Goal: Task Accomplishment & Management: Use online tool/utility

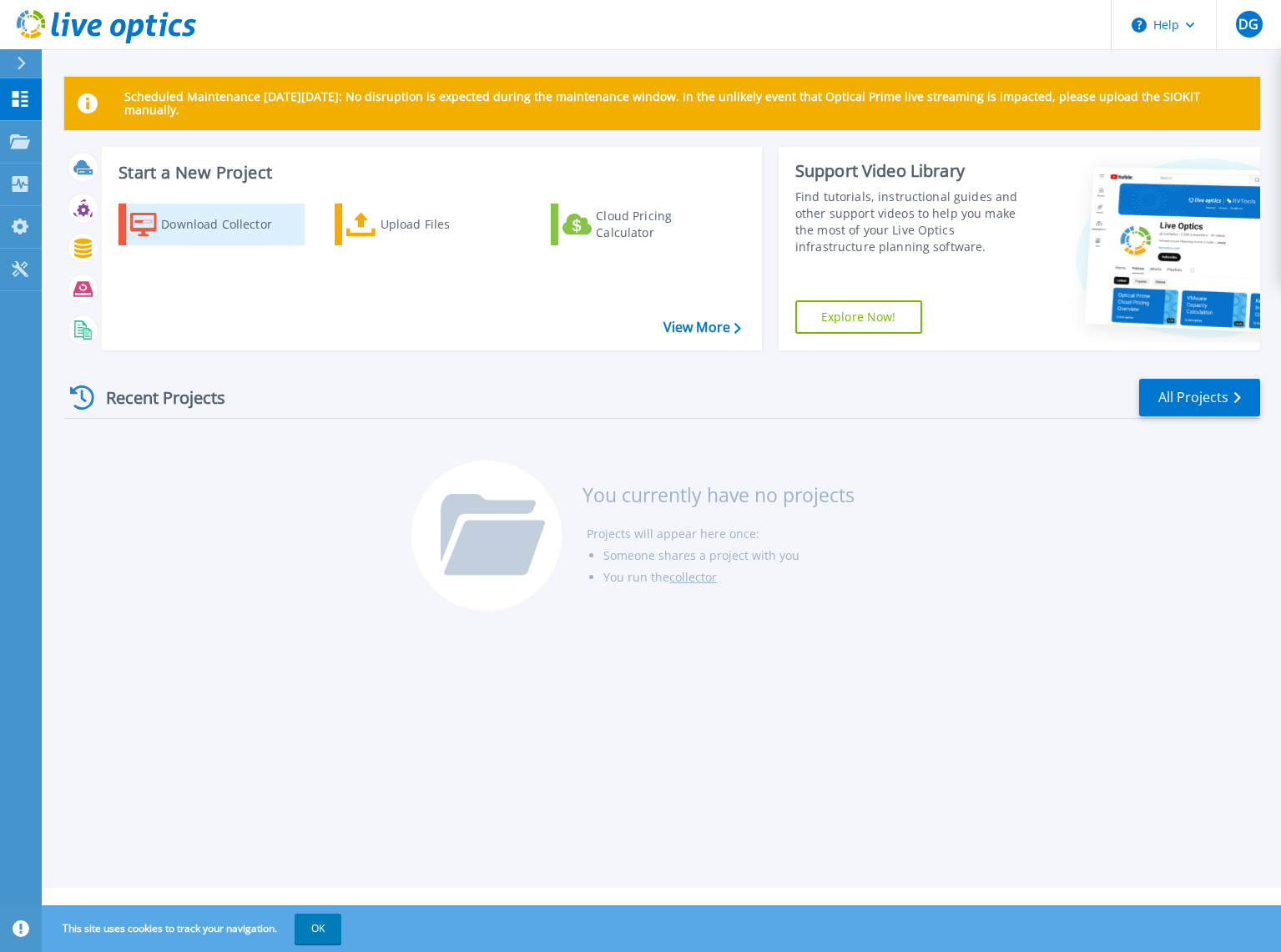
click at [194, 224] on div "Download Collector" at bounding box center [228, 224] width 134 height 33
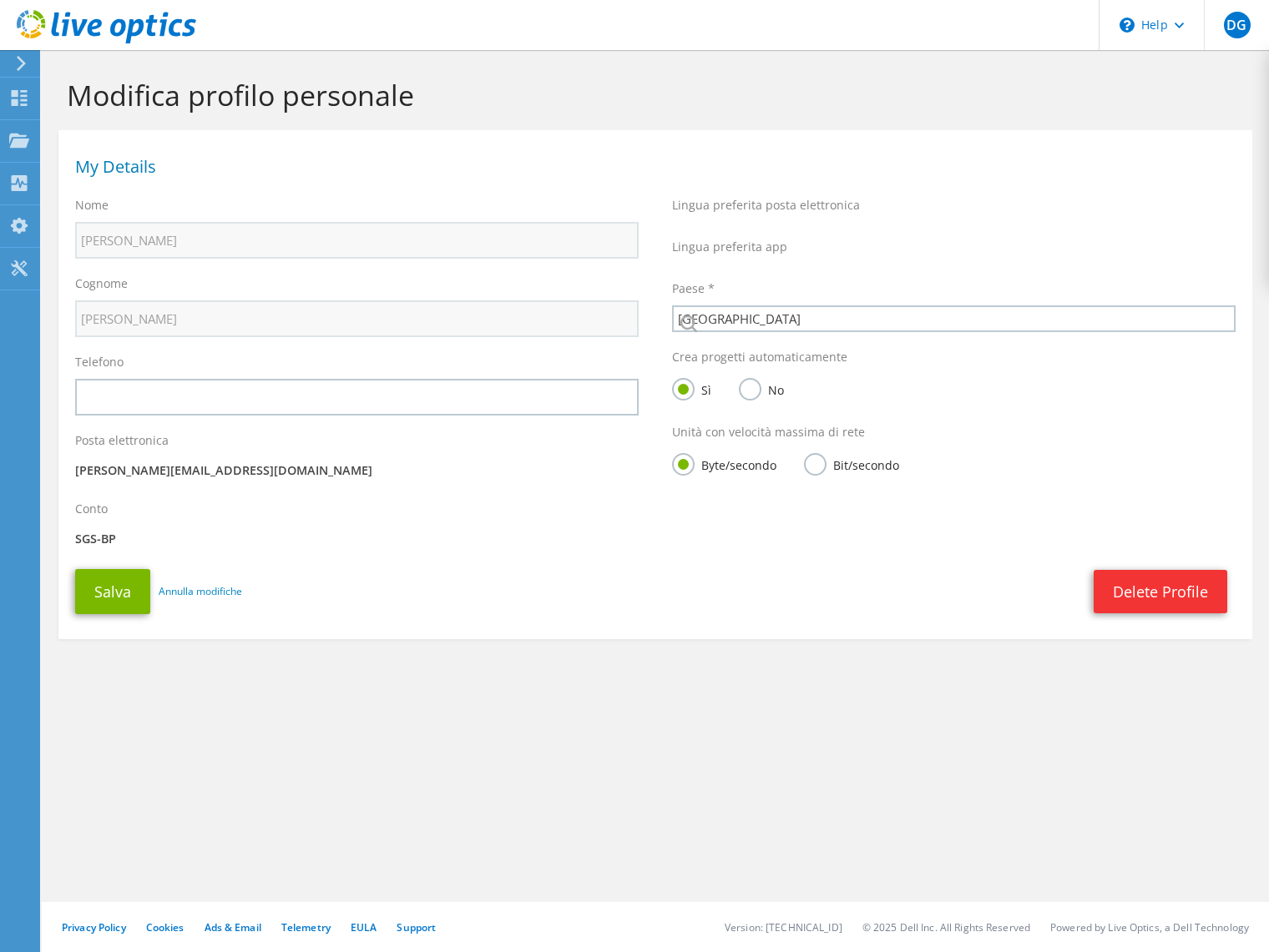
select select "106"
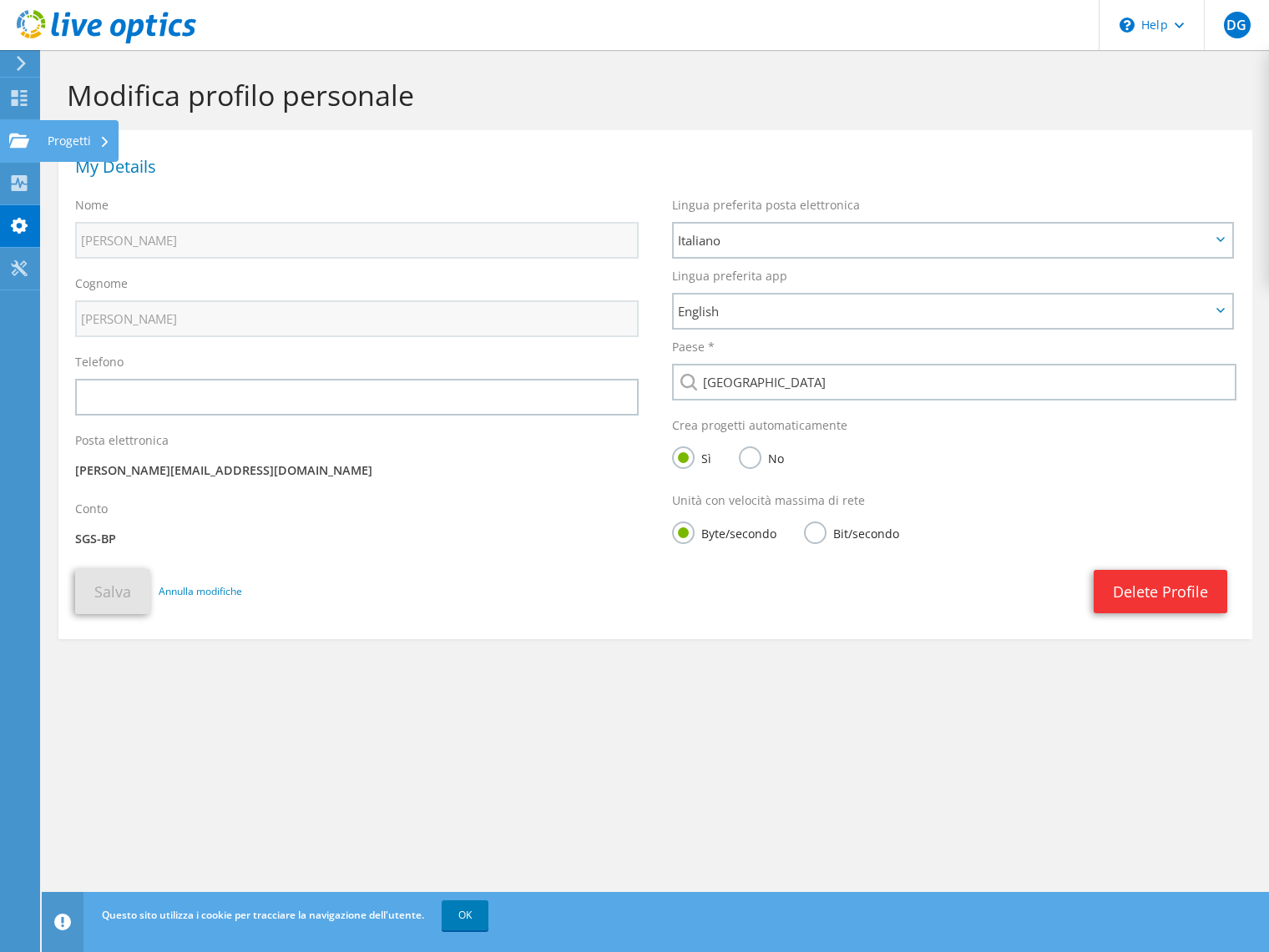
click at [21, 141] on use at bounding box center [19, 140] width 20 height 14
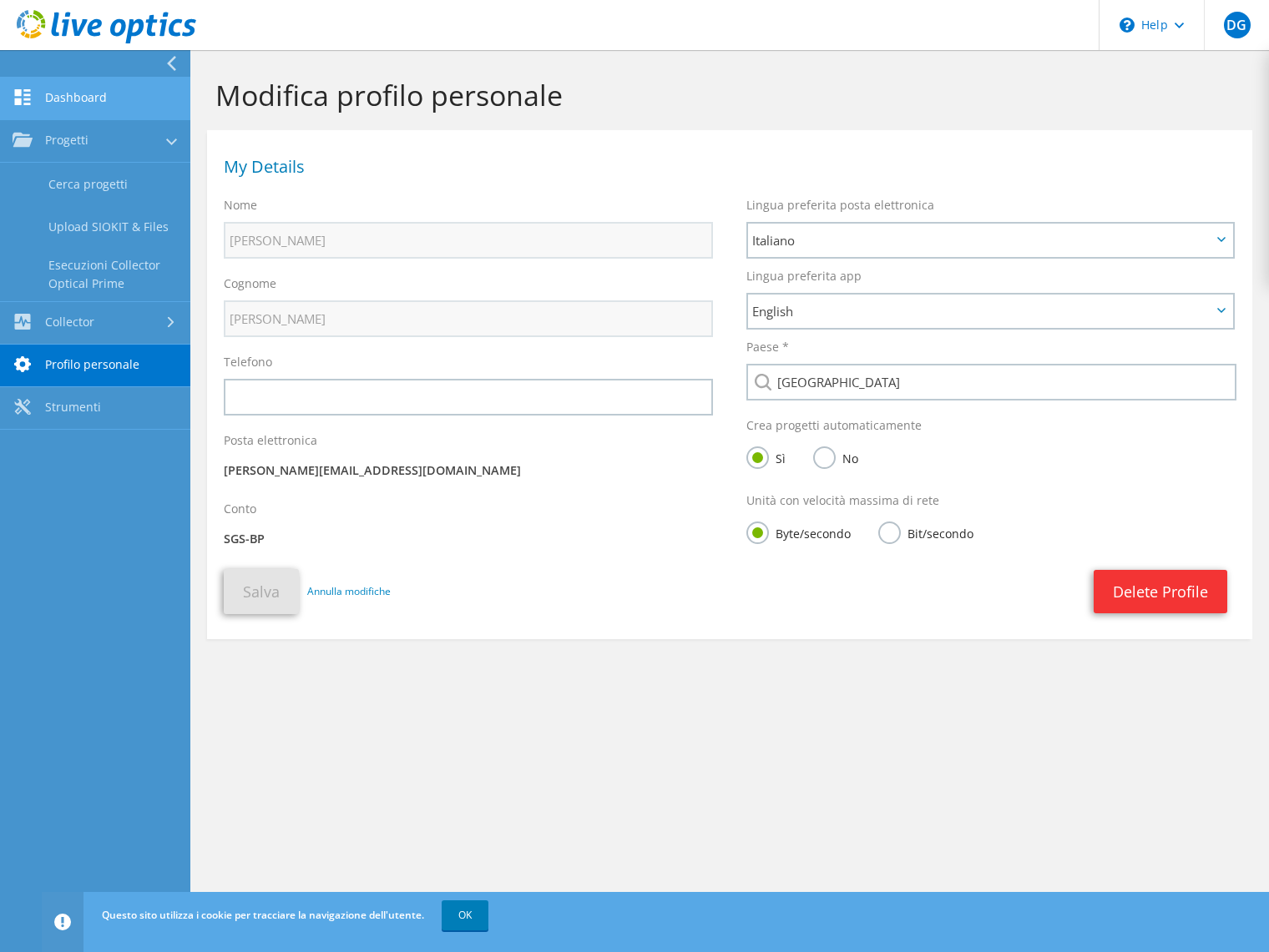
click at [49, 101] on link "Dashboard" at bounding box center [95, 99] width 190 height 42
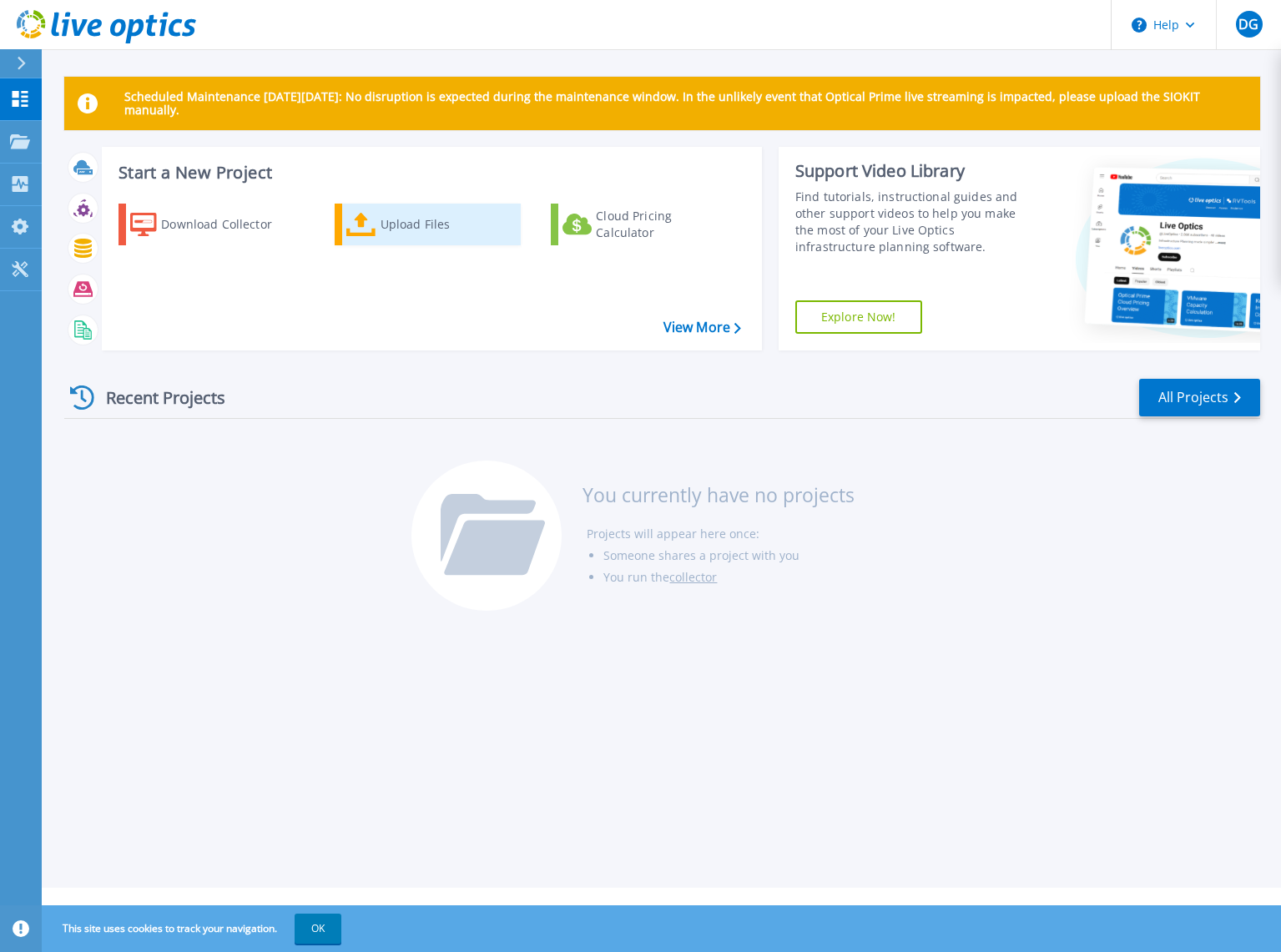
click at [402, 226] on div "Upload Files" at bounding box center [447, 224] width 134 height 33
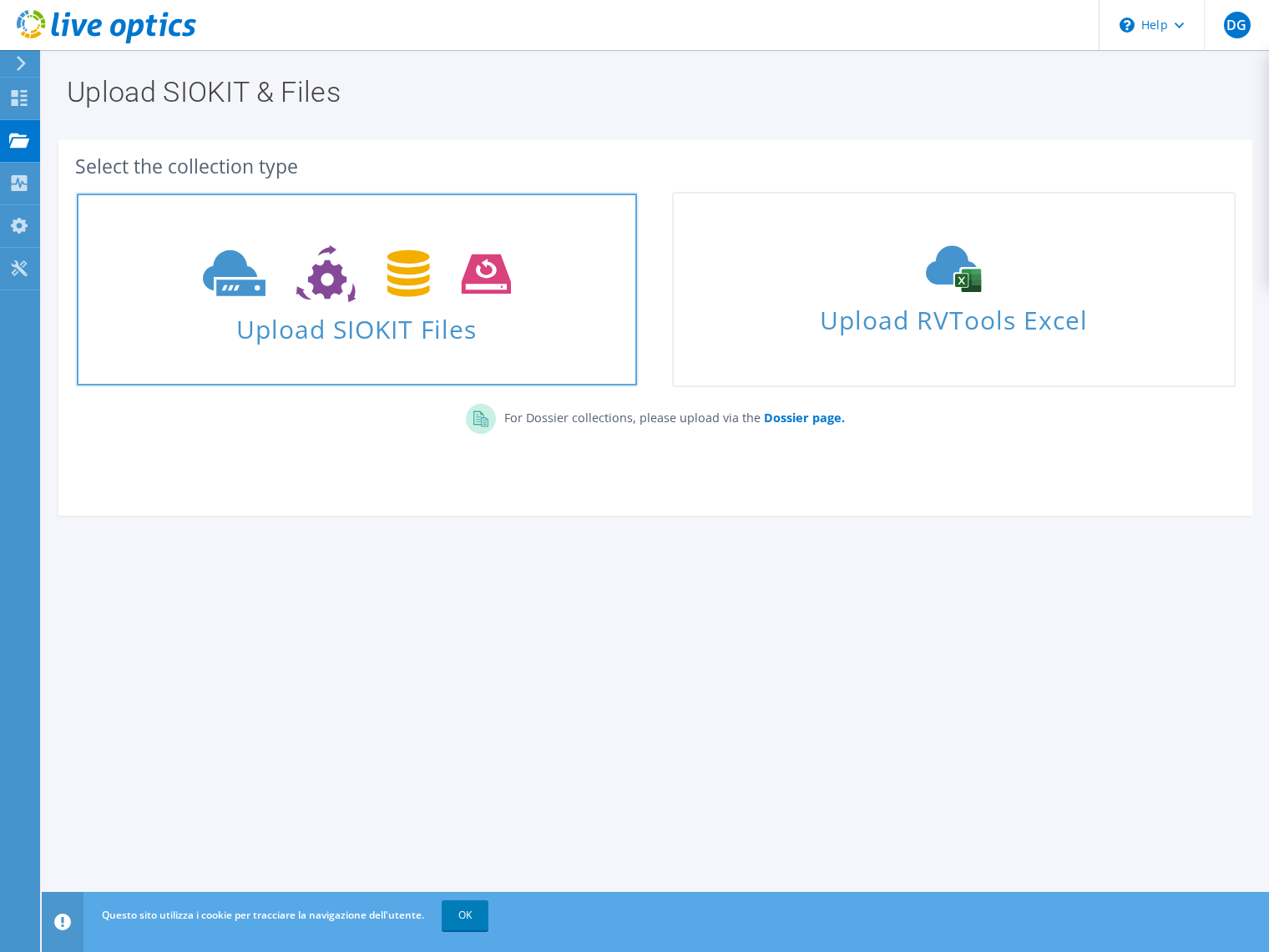
click at [362, 328] on span "Upload SIOKIT Files" at bounding box center [357, 324] width 560 height 36
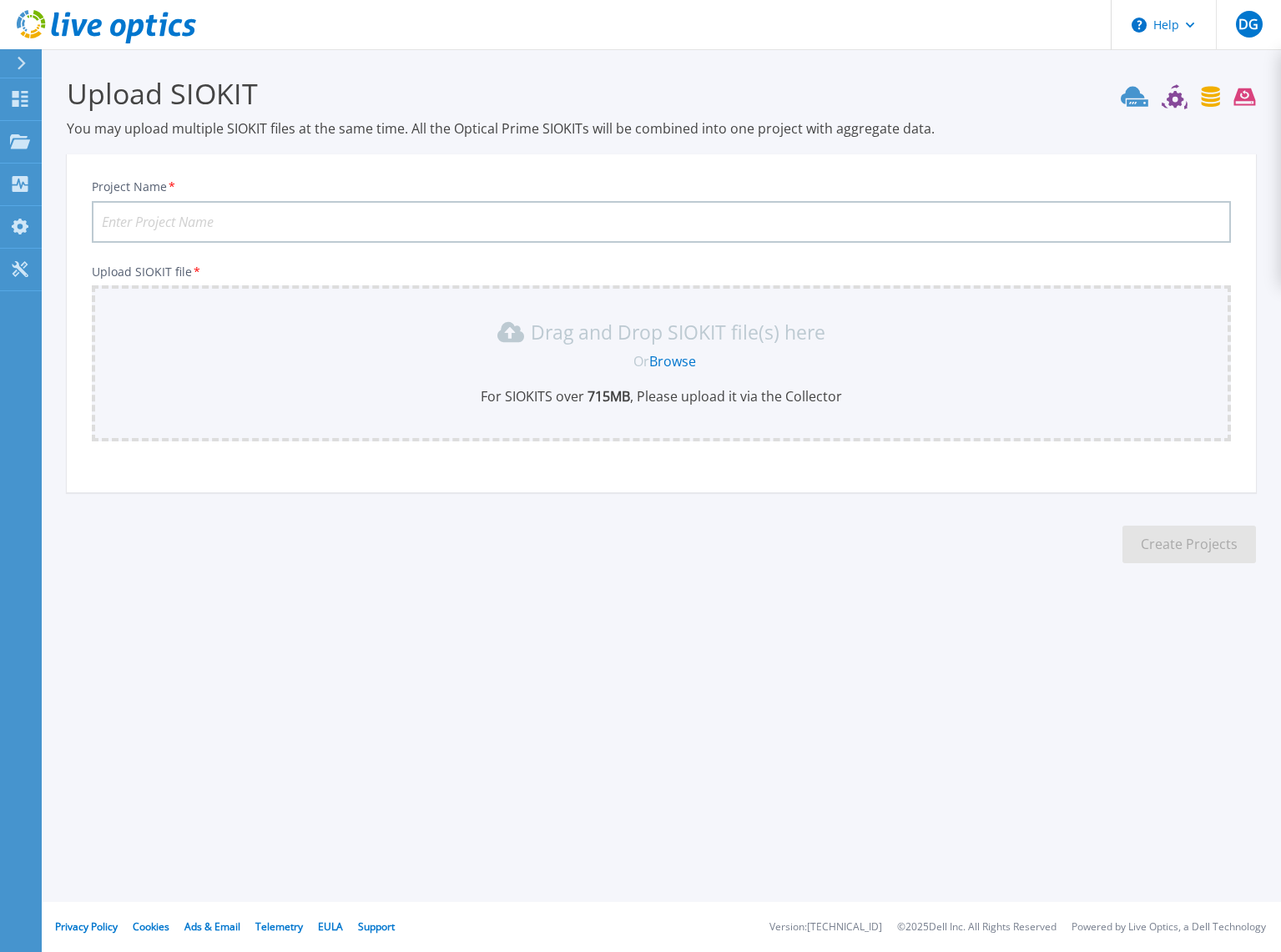
click at [170, 216] on input "Project Name *" at bounding box center [662, 222] width 1140 height 41
type input "BancoBPM"
click at [676, 359] on link "Browse" at bounding box center [672, 362] width 47 height 19
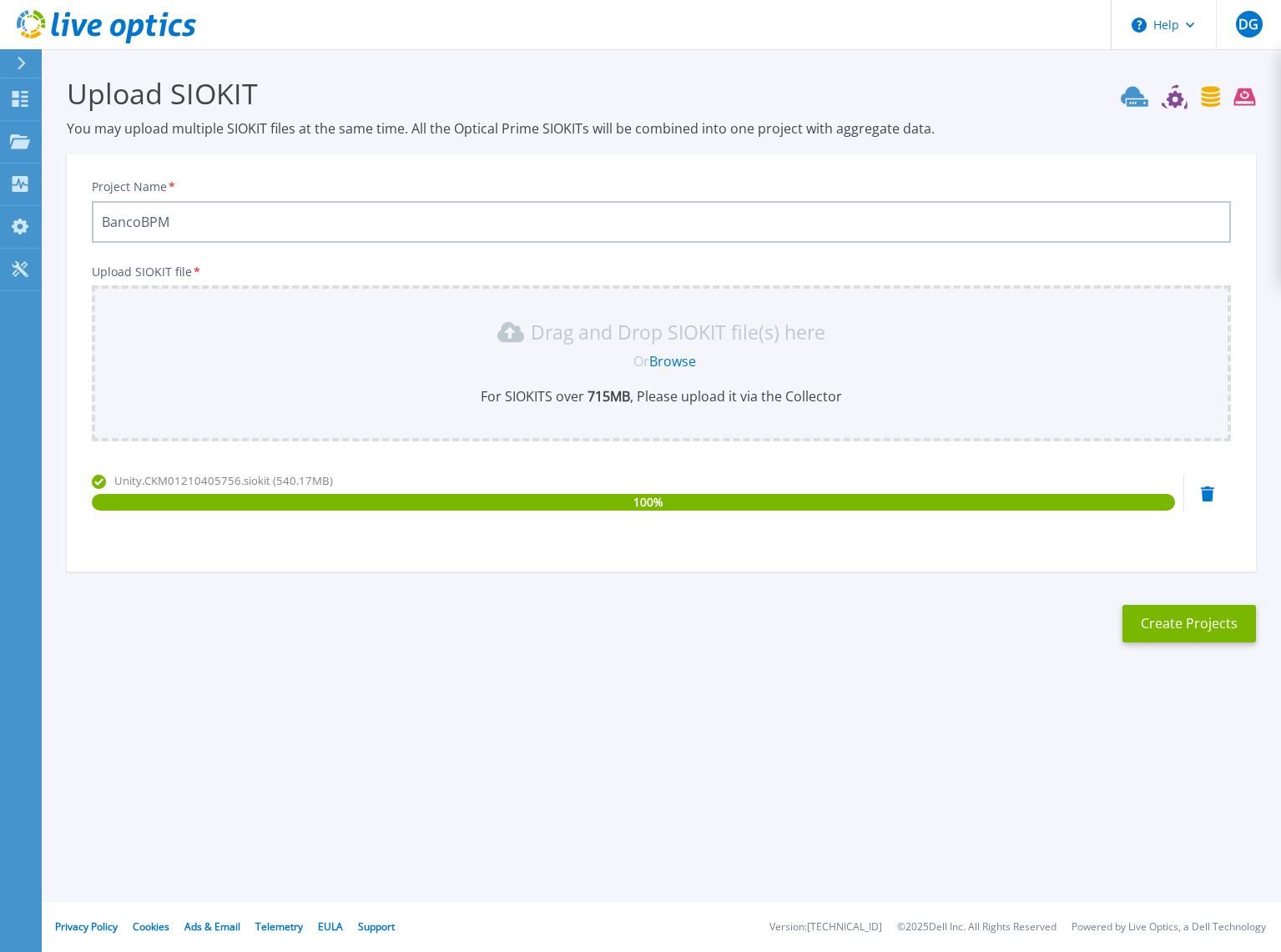
click at [678, 359] on link "Browse" at bounding box center [672, 362] width 47 height 19
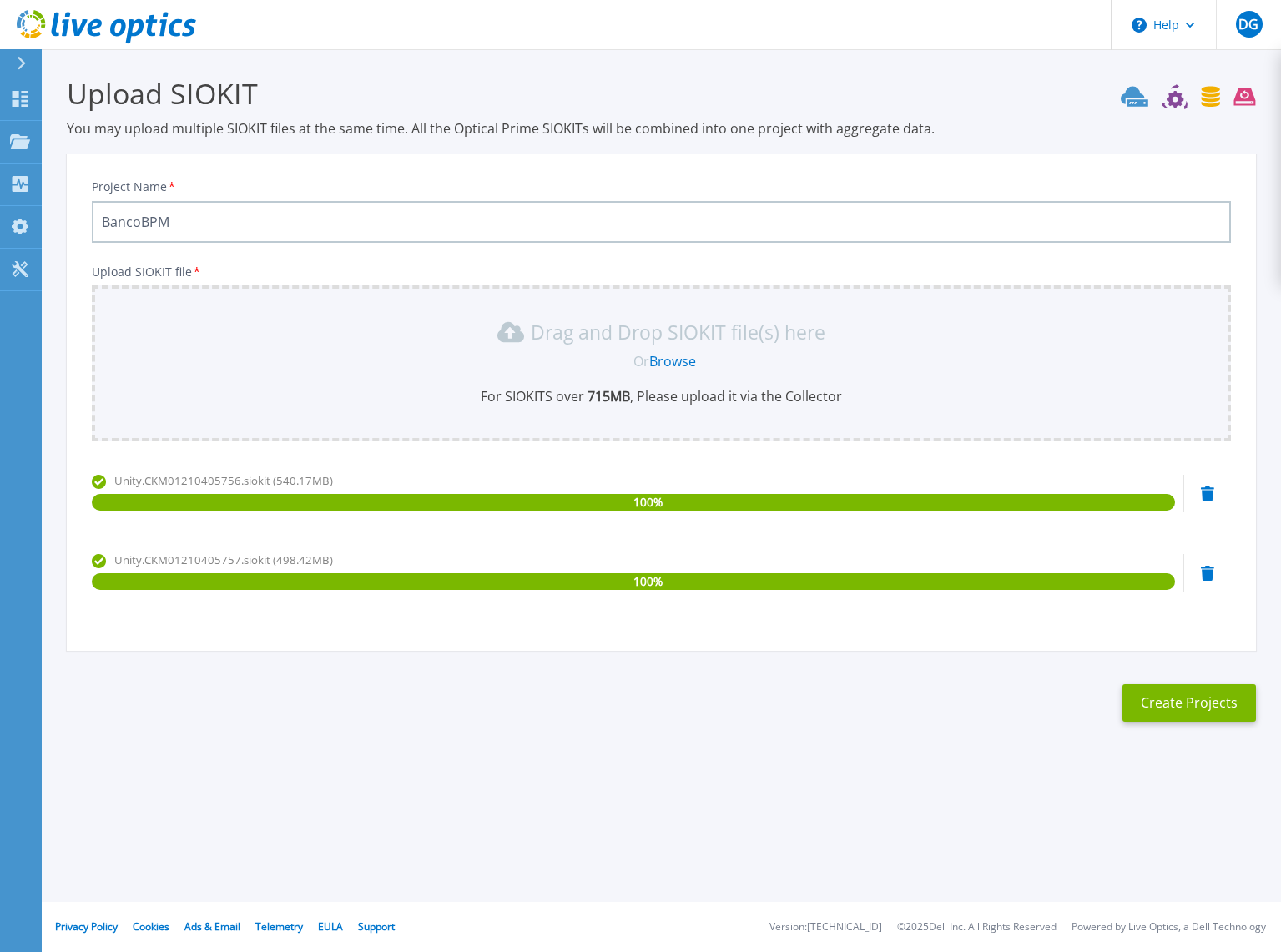
click at [21, 60] on icon at bounding box center [22, 63] width 8 height 14
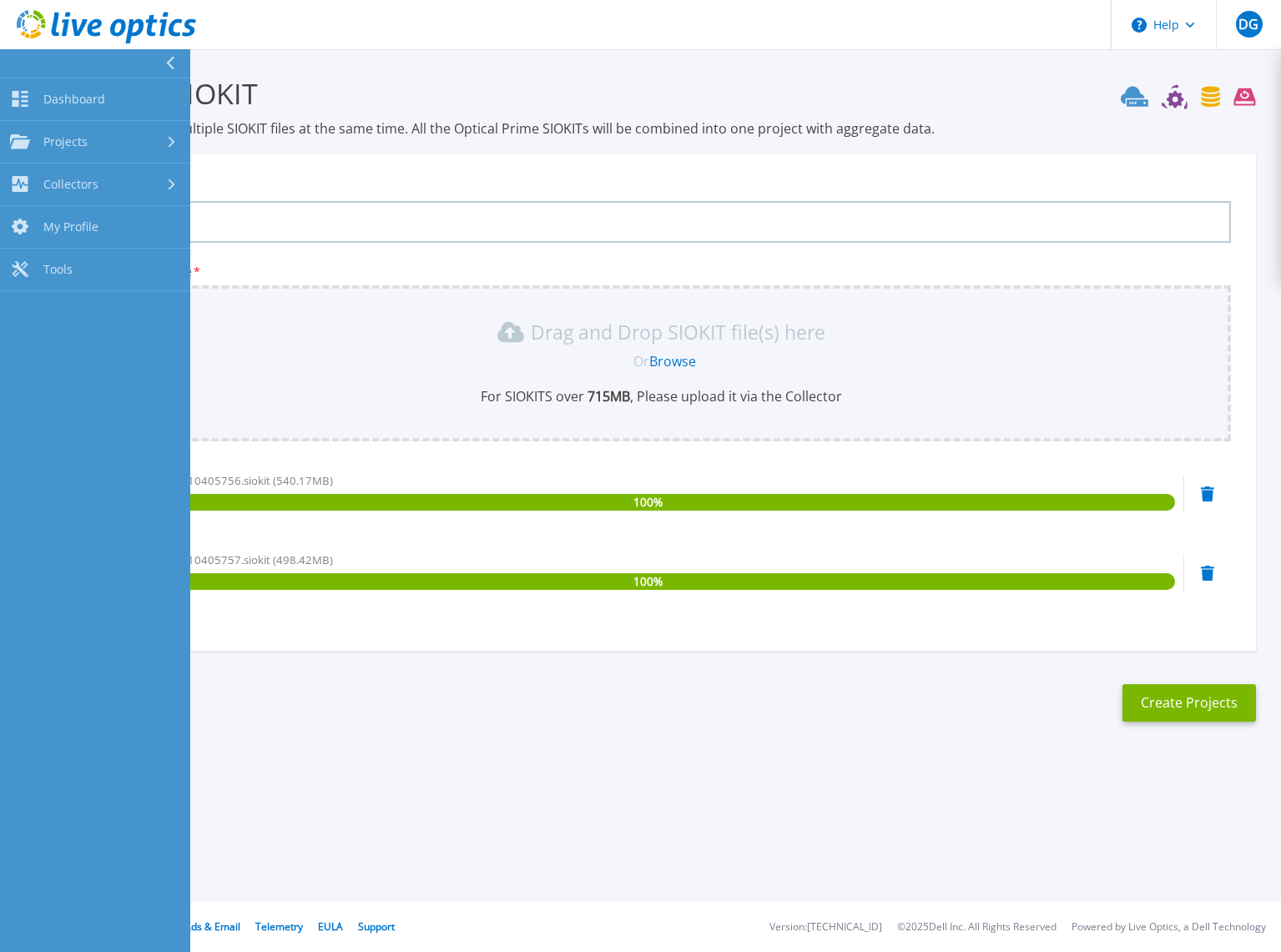
click at [171, 61] on icon at bounding box center [170, 63] width 8 height 14
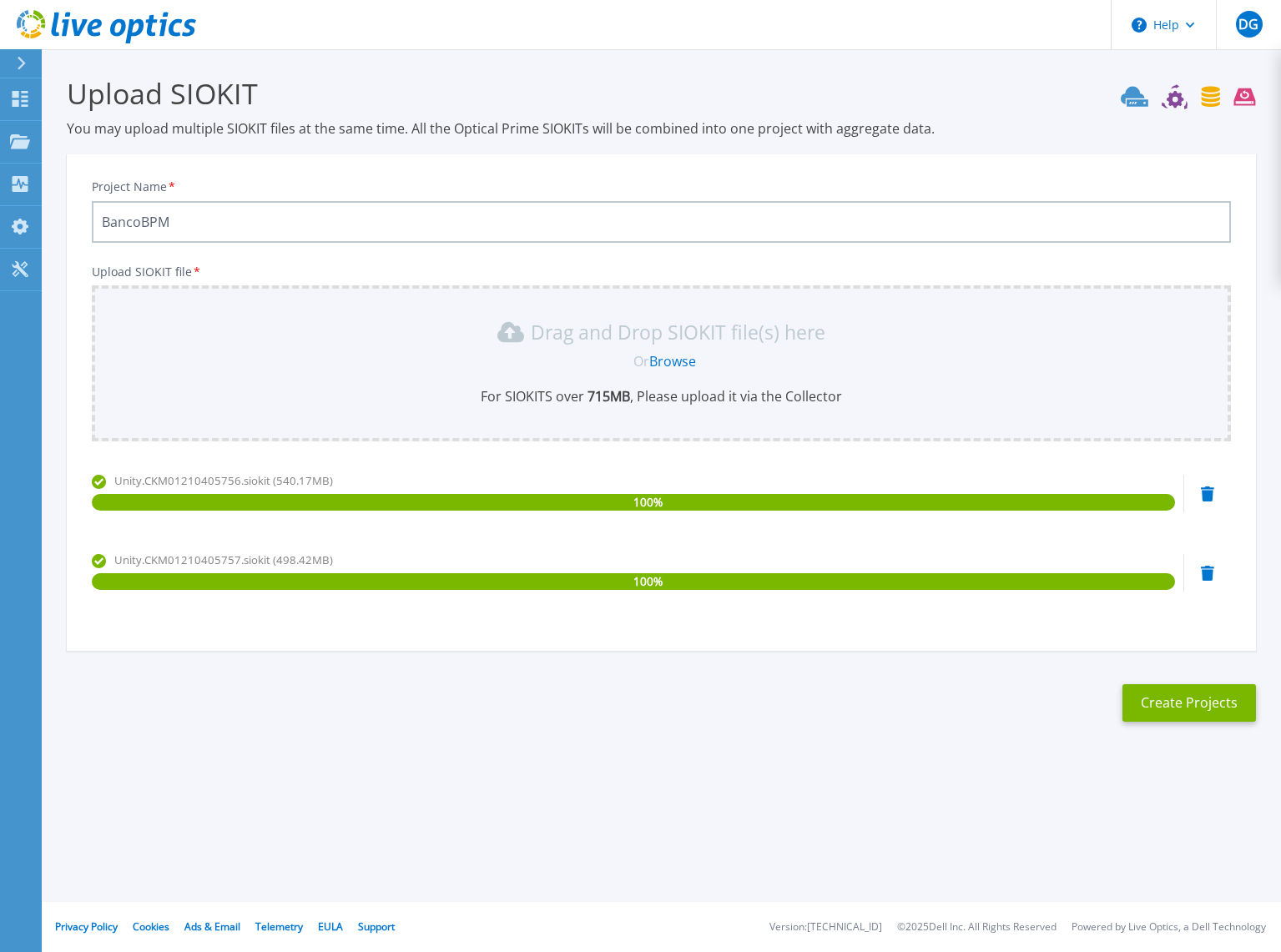
click at [676, 360] on link "Browse" at bounding box center [672, 362] width 47 height 19
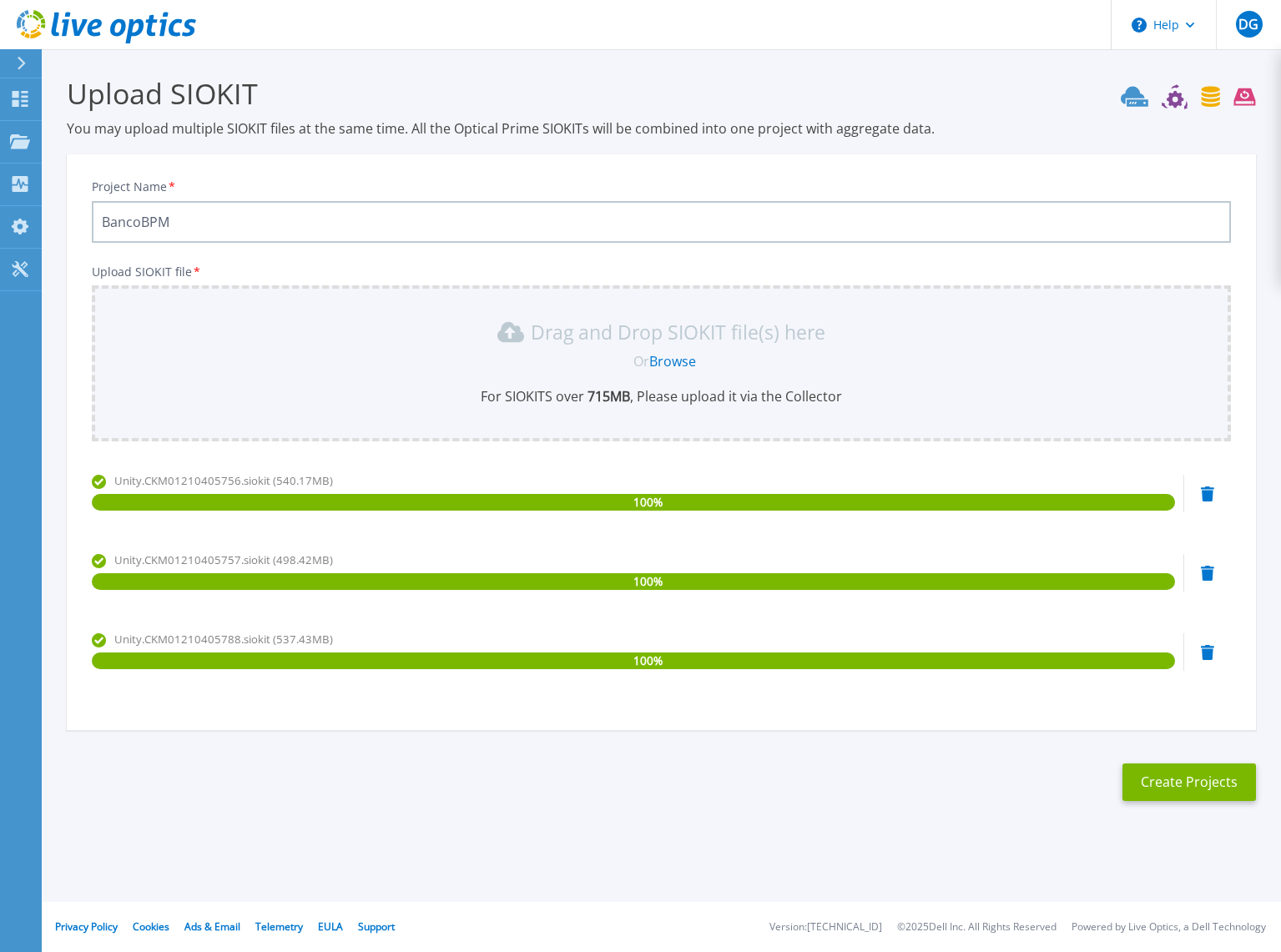
click at [671, 362] on link "Browse" at bounding box center [672, 362] width 47 height 19
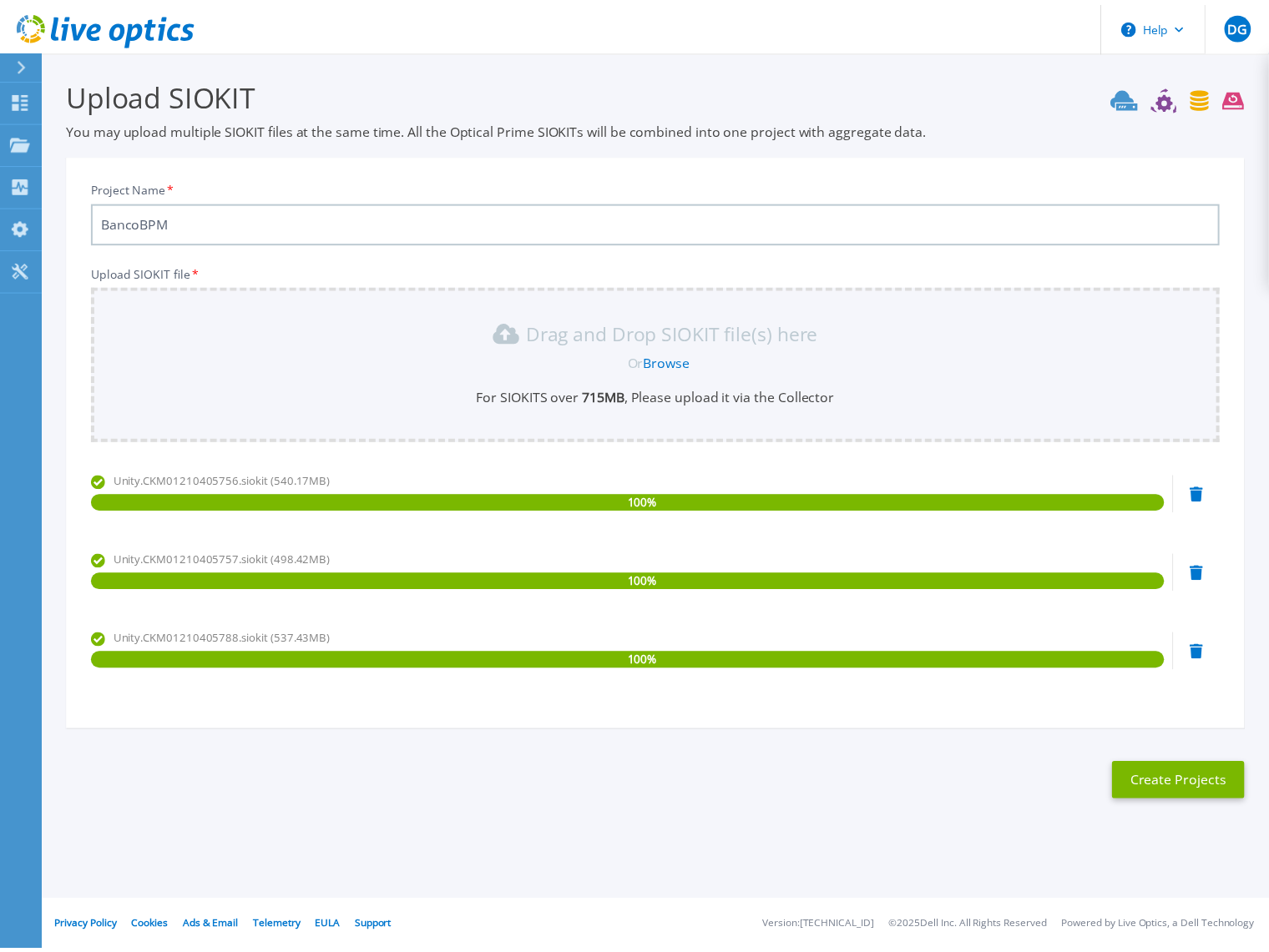
scroll to position [30, 0]
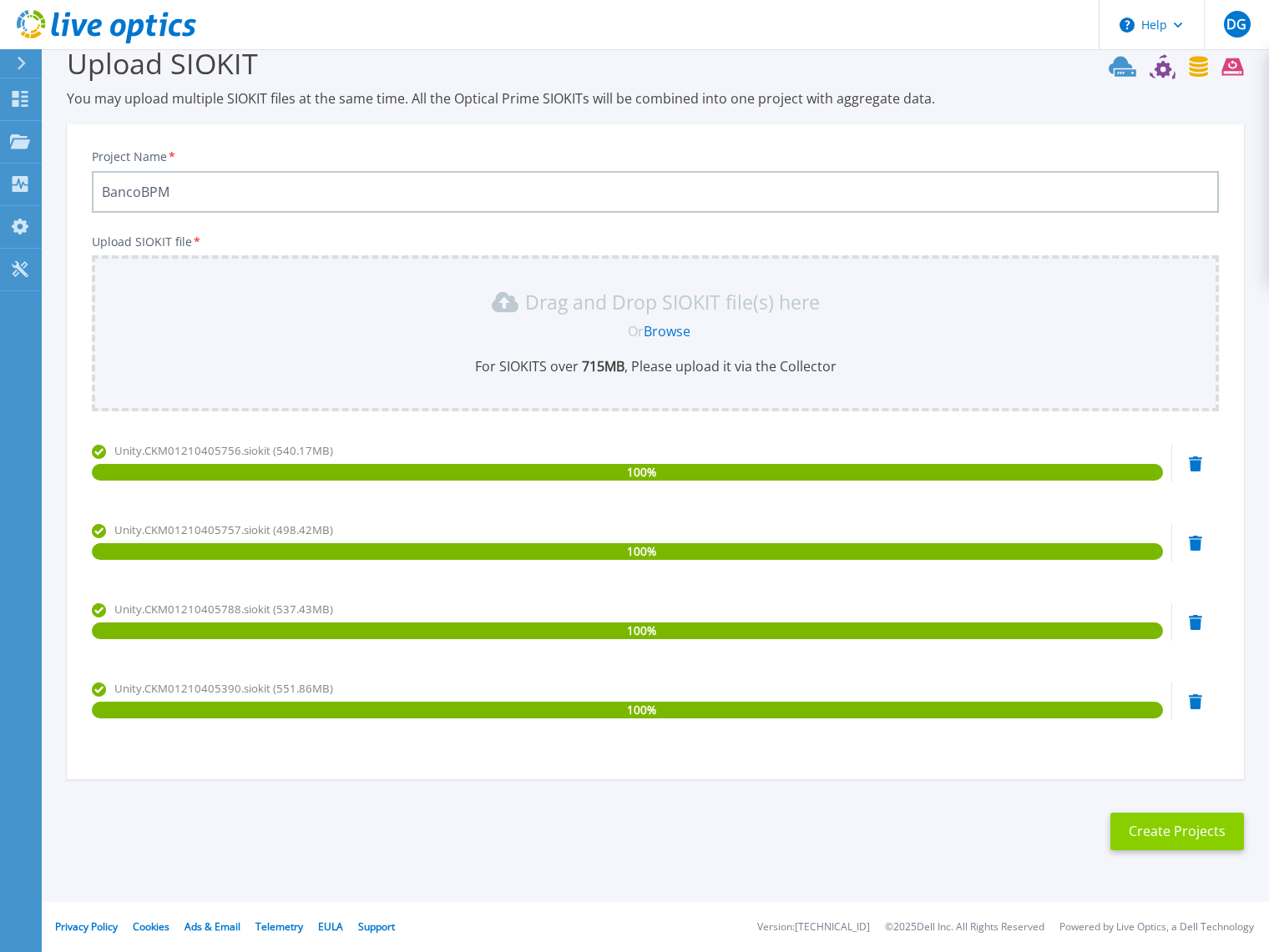
click at [1192, 830] on button "Create Projects" at bounding box center [1177, 832] width 134 height 37
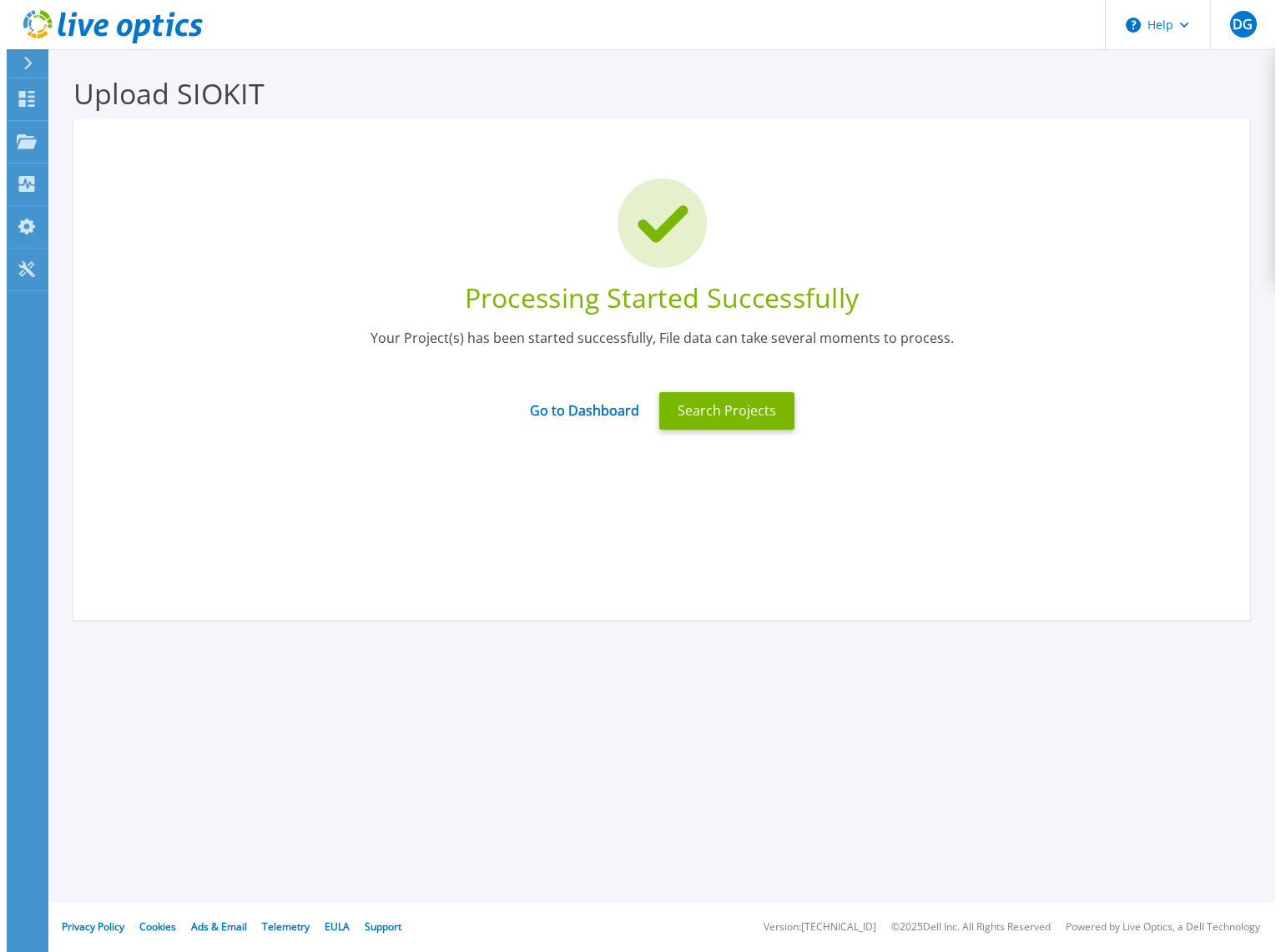
scroll to position [0, 0]
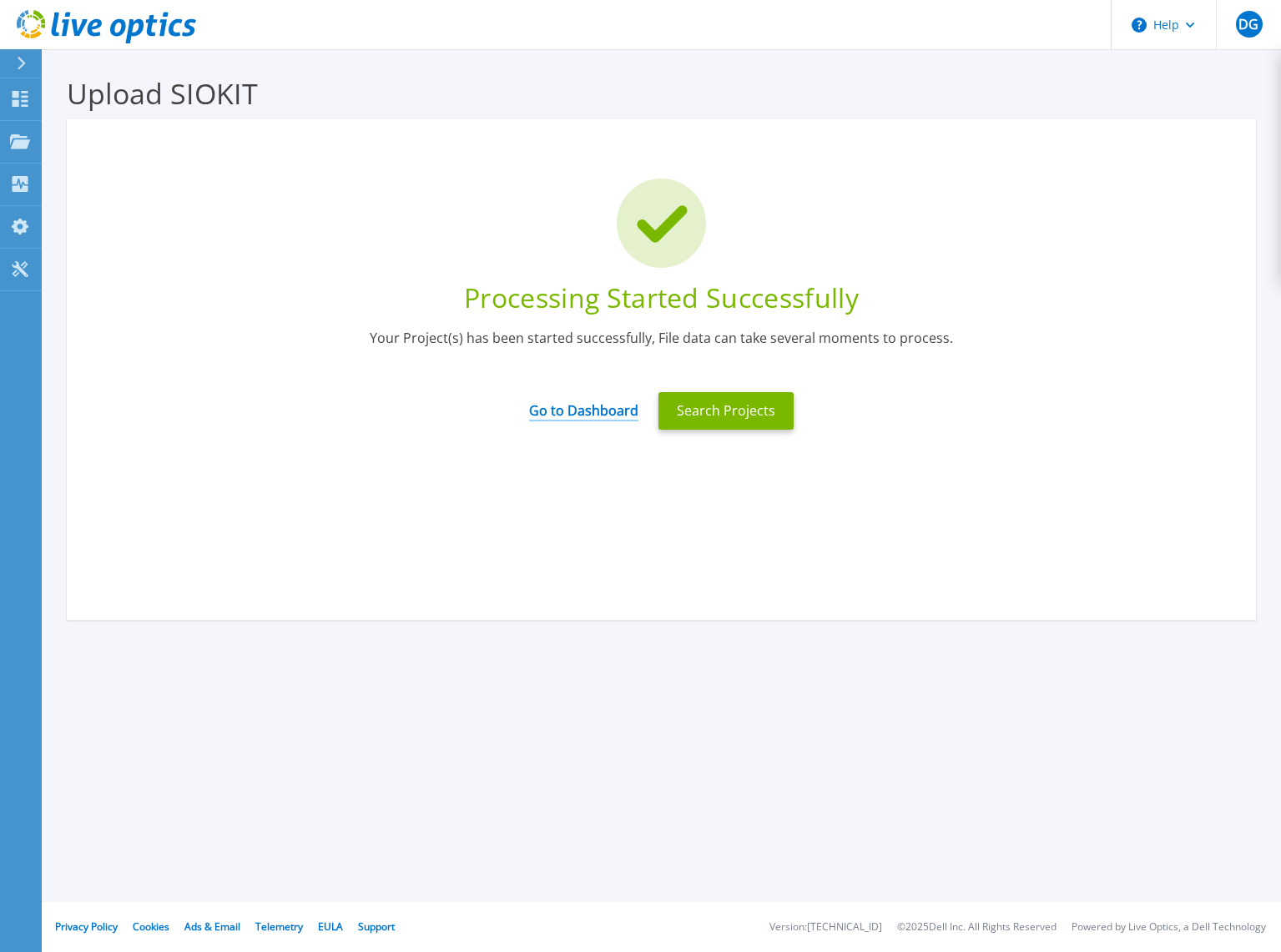
click at [591, 410] on link "Go to Dashboard" at bounding box center [583, 405] width 109 height 33
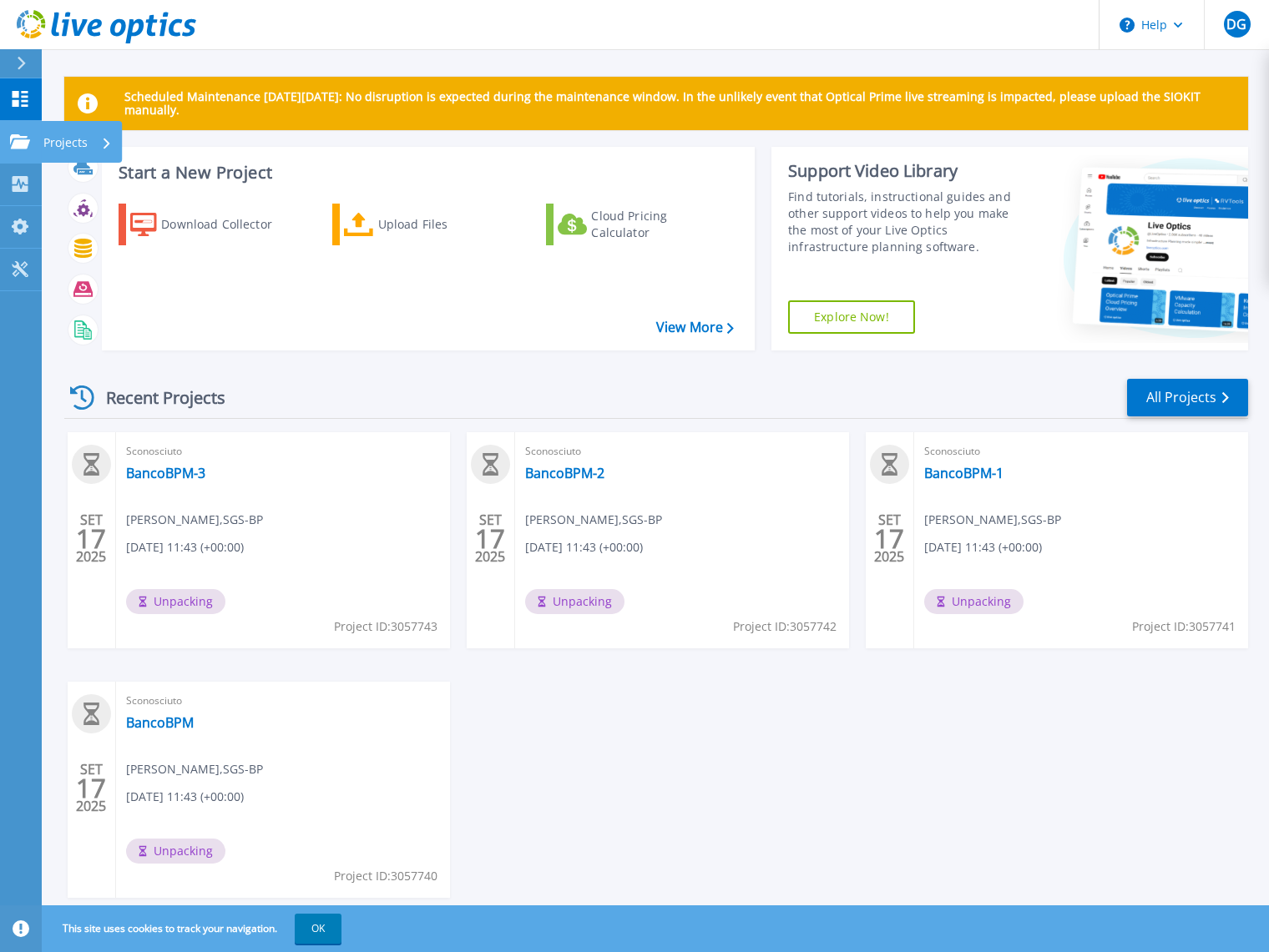
click at [85, 141] on p "Projects" at bounding box center [65, 142] width 44 height 43
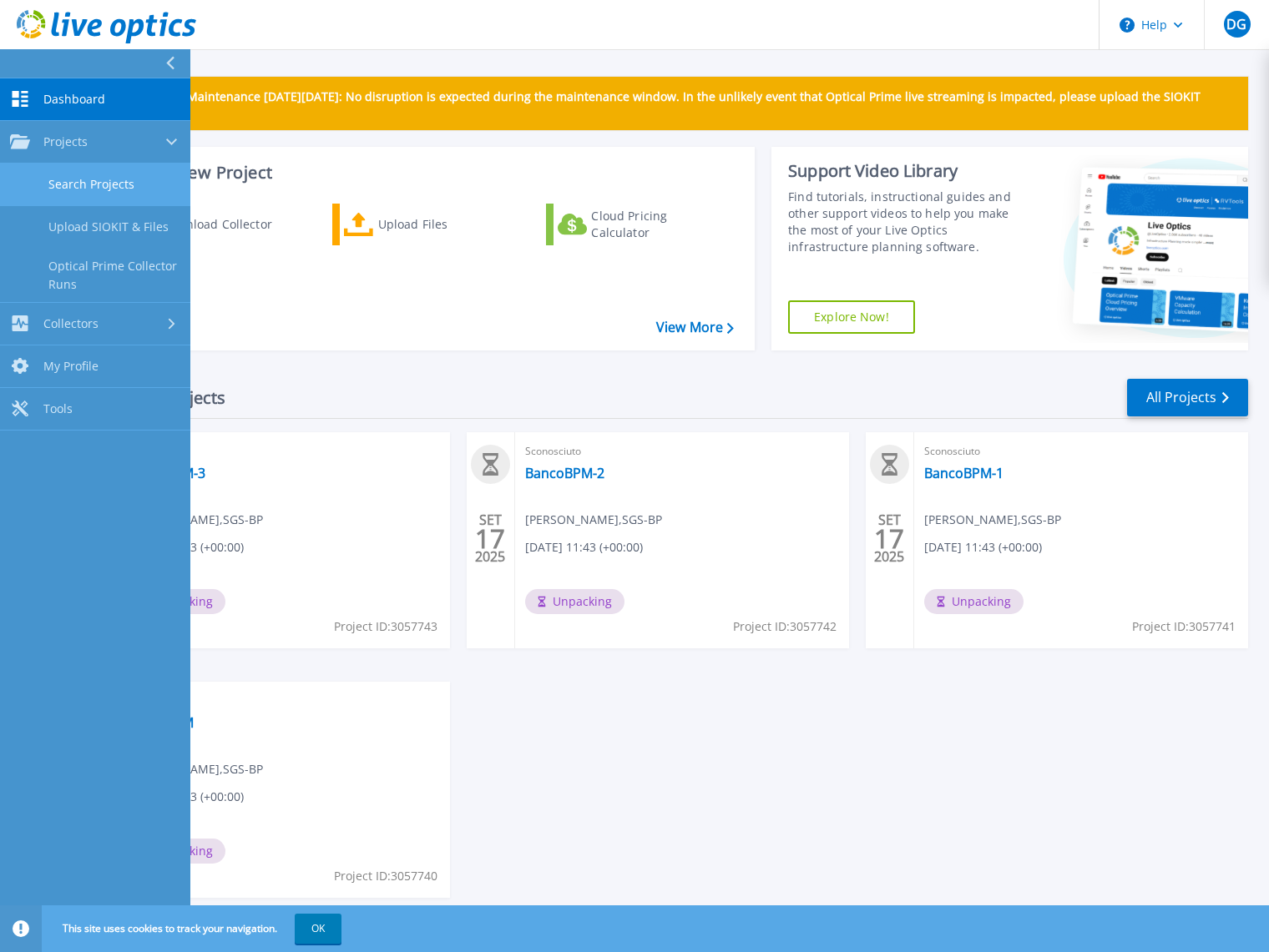
click at [85, 188] on link "Search Projects" at bounding box center [95, 185] width 190 height 42
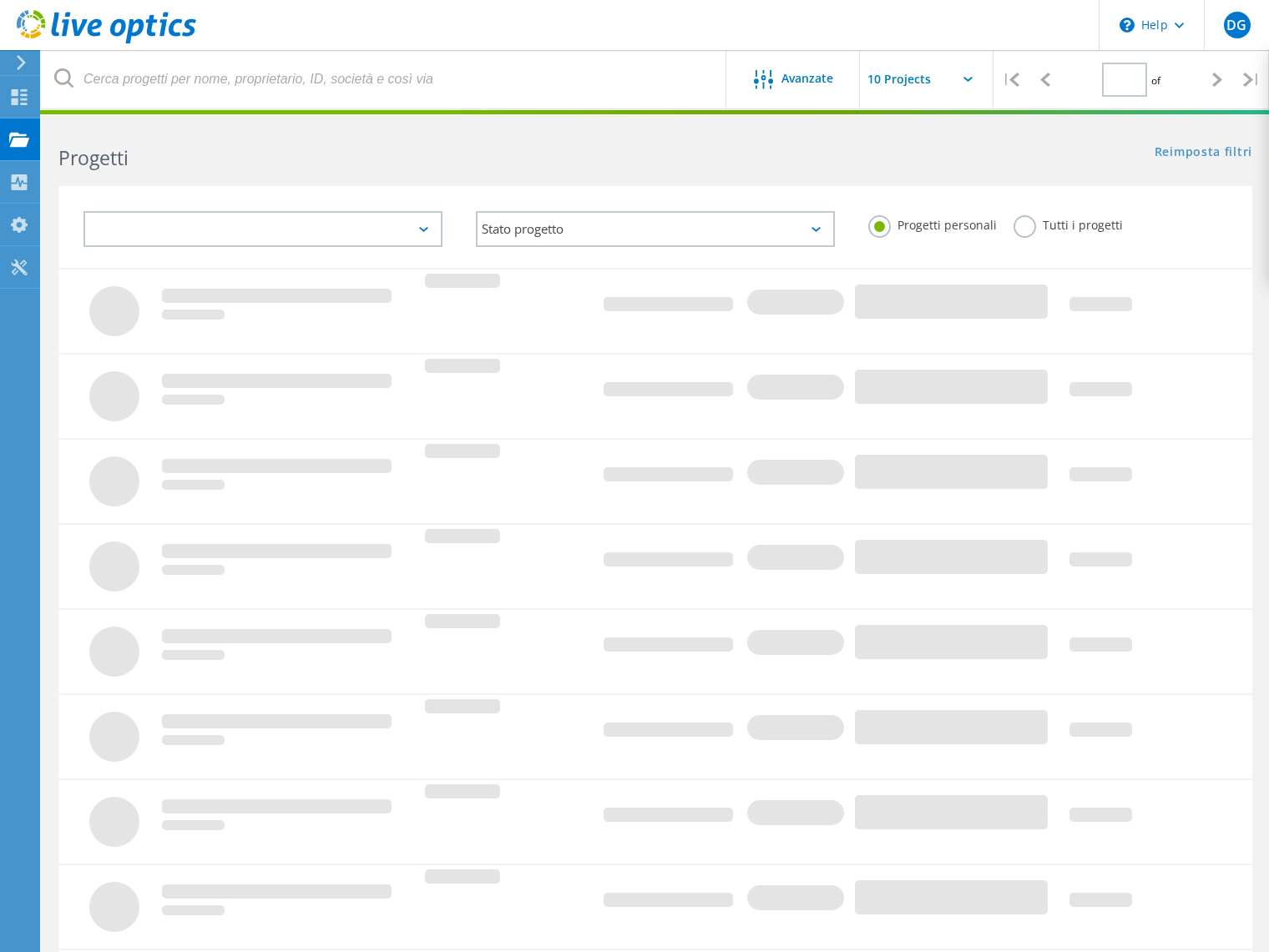
type input "1"
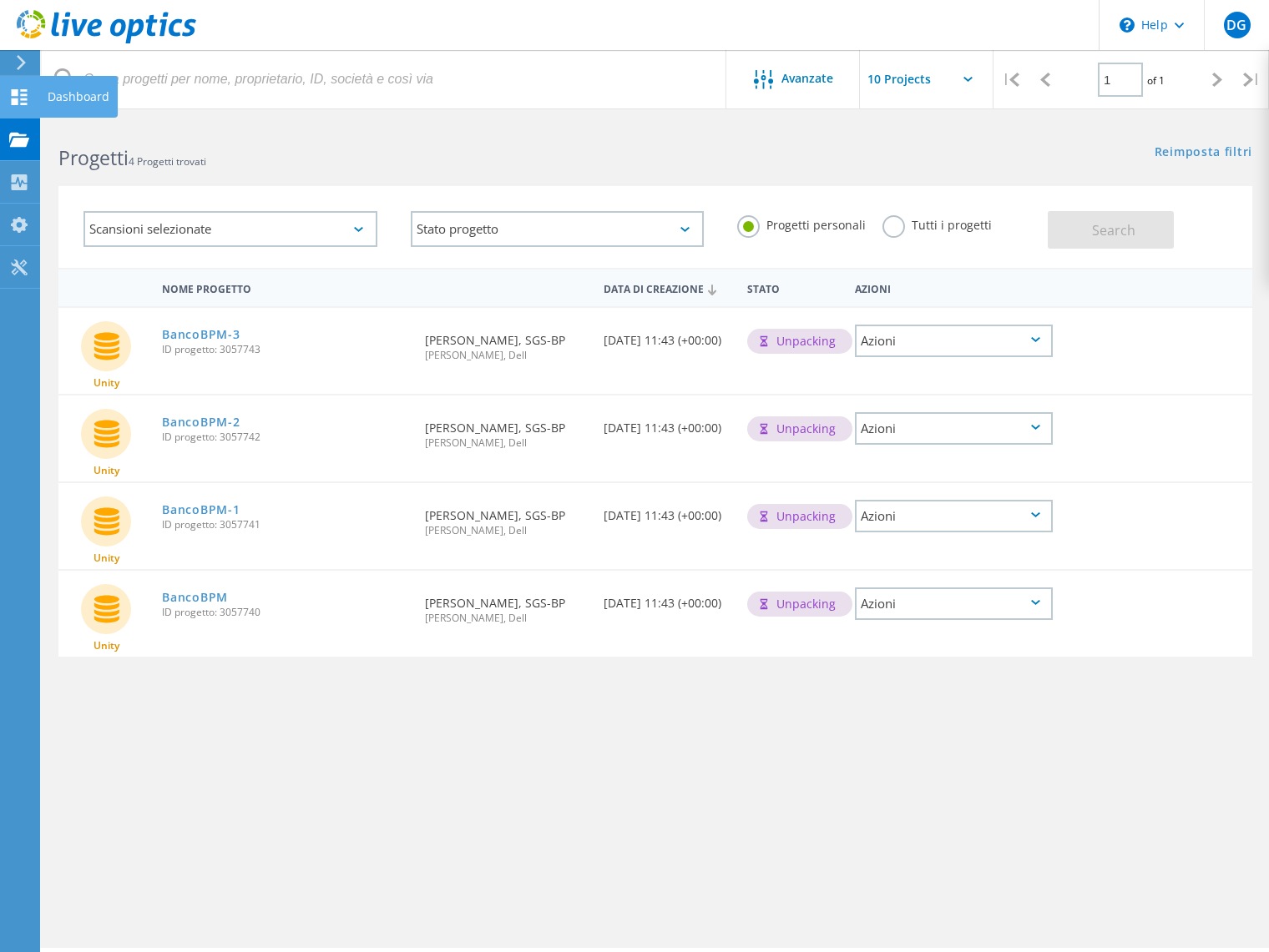
click at [64, 95] on div "Dashboard" at bounding box center [78, 97] width 62 height 12
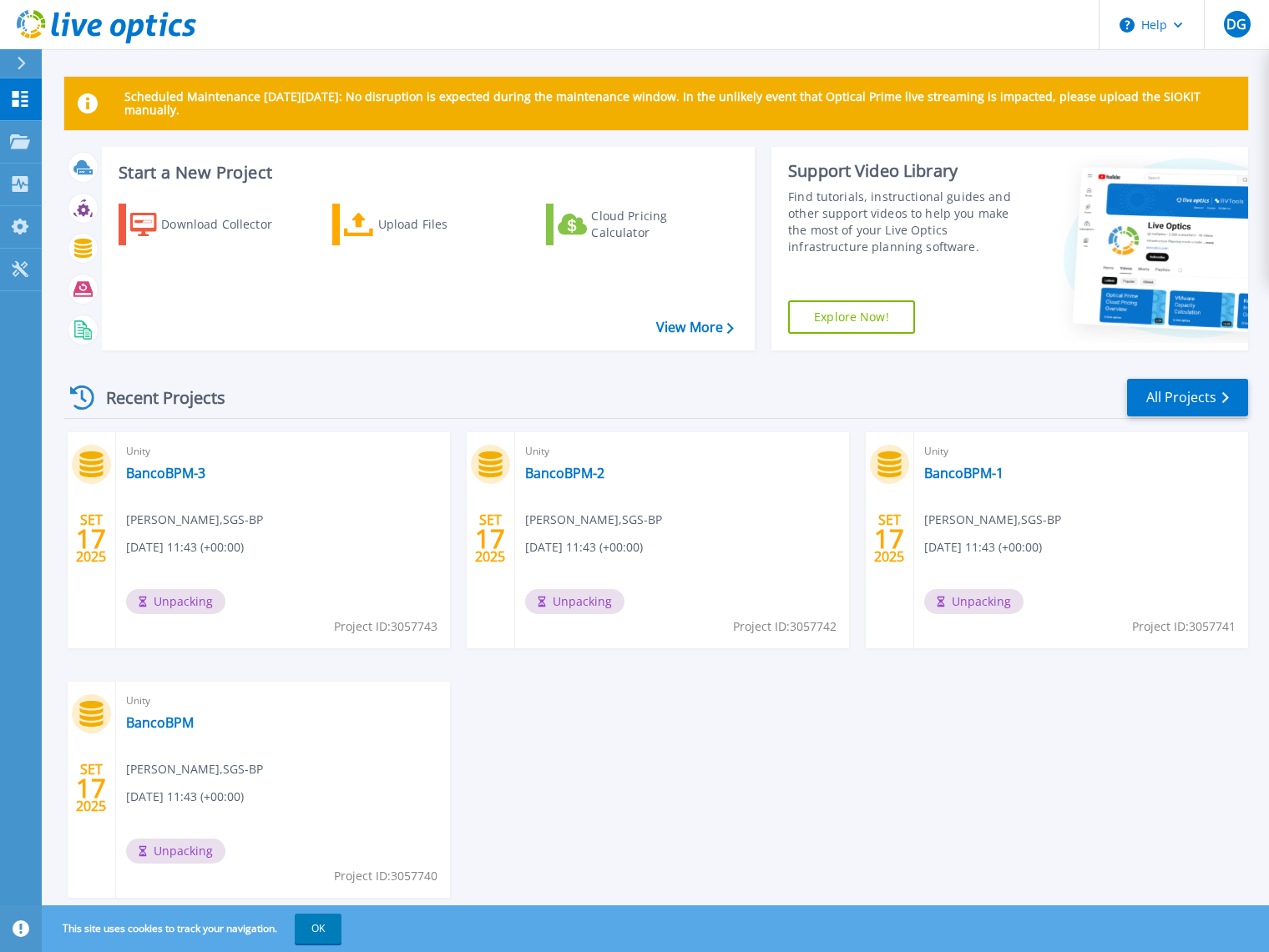
click at [1180, 845] on div "SET 17 2025 Unity BancoBPM-3 [PERSON_NAME] , SGS-BP [DATE] 11:43 (+00:00) Unpac…" at bounding box center [649, 681] width 1197 height 499
click at [1190, 825] on div "SET 17 2025 Unity BancoBPM-3 [PERSON_NAME] , SGS-BP [DATE] 11:43 (+00:00) Unpac…" at bounding box center [649, 681] width 1197 height 499
